Goal: Task Accomplishment & Management: Complete application form

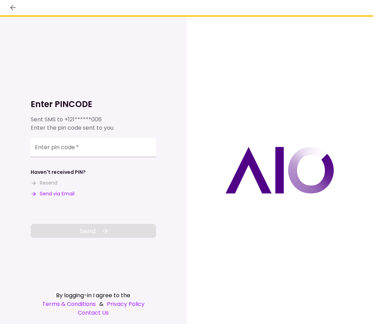
click at [59, 195] on button "Send via Email" at bounding box center [53, 193] width 44 height 7
click at [91, 149] on input "Enter pin code   *" at bounding box center [93, 147] width 125 height 19
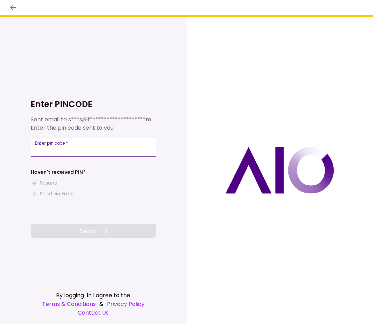
paste input "******"
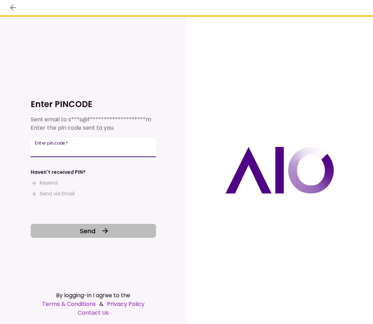
type input "******"
click at [98, 227] on button "Send" at bounding box center [93, 231] width 125 height 14
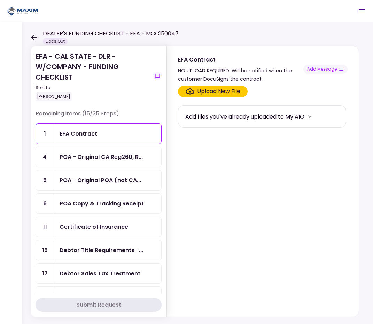
click at [112, 131] on div "EFA Contract" at bounding box center [107, 133] width 96 height 9
click at [318, 74] on div "EFA Contract NO UPLOAD REQUIRED. Will be notified when the customer DocuSigns t…" at bounding box center [262, 69] width 169 height 28
click at [321, 70] on button "Add Message" at bounding box center [325, 69] width 44 height 9
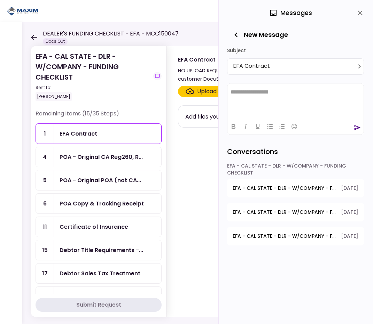
click at [191, 191] on section "Upload New File Add files you've already uploaded to My AIO" at bounding box center [262, 200] width 169 height 228
click at [112, 158] on div "POA - Original CA Reg260, R..." at bounding box center [100, 157] width 83 height 9
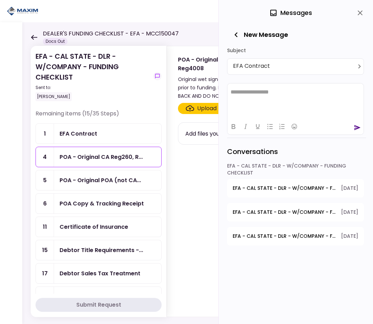
click at [115, 135] on div "EFA Contract" at bounding box center [107, 133] width 96 height 9
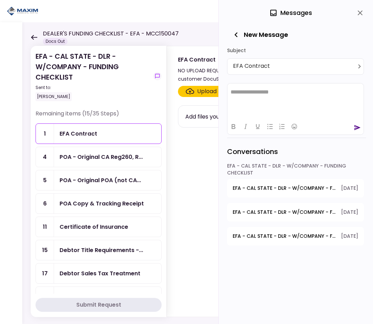
click at [176, 165] on div "Upload New File Add files you've already uploaded to My AIO" at bounding box center [263, 200] width 192 height 234
click at [359, 20] on div "0 Messages" at bounding box center [296, 13] width 139 height 26
click at [359, 19] on div "0 Messages" at bounding box center [296, 13] width 139 height 26
click at [359, 14] on icon "close" at bounding box center [360, 13] width 8 height 8
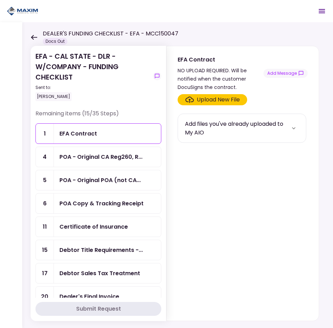
click at [90, 159] on div "POA - Original CA Reg260, R..." at bounding box center [100, 157] width 83 height 9
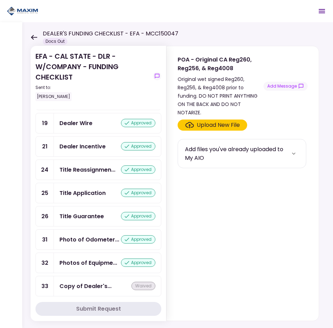
scroll to position [671, 0]
